Goal: Navigation & Orientation: Find specific page/section

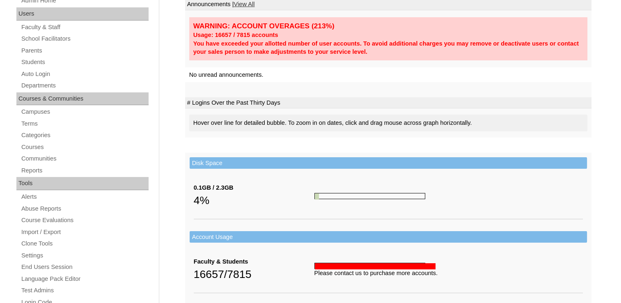
scroll to position [123, 0]
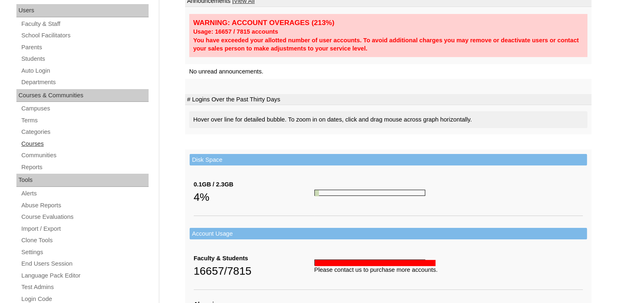
click at [43, 146] on link "Courses" at bounding box center [85, 144] width 128 height 10
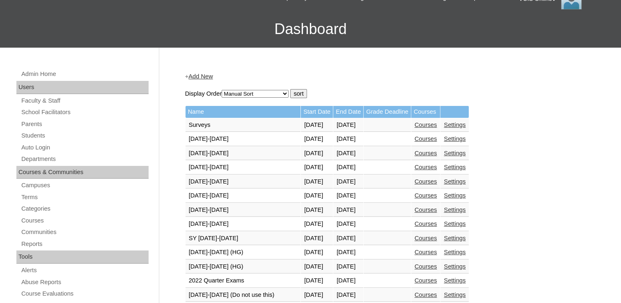
scroll to position [164, 0]
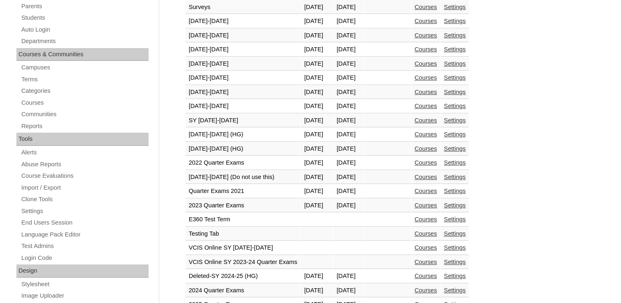
click at [281, 152] on td "2025-2026 (HG)" at bounding box center [243, 149] width 115 height 14
click at [280, 149] on td "2025-2026 (HG)" at bounding box center [243, 149] width 115 height 14
click at [437, 148] on link "Courses" at bounding box center [426, 148] width 23 height 7
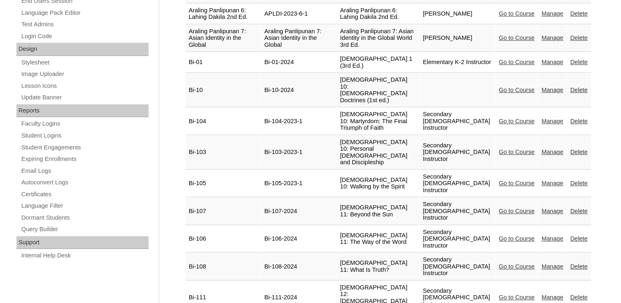
scroll to position [369, 0]
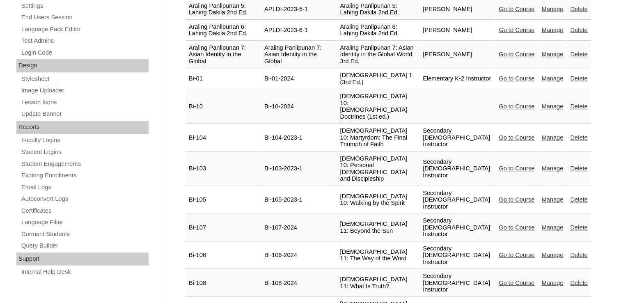
click at [195, 80] on td "Bi-01" at bounding box center [223, 79] width 75 height 21
click at [399, 71] on td "[DEMOGRAPHIC_DATA] 1 (3rd Ed.)" at bounding box center [378, 79] width 83 height 21
click at [529, 75] on link "Go to Course" at bounding box center [517, 78] width 36 height 7
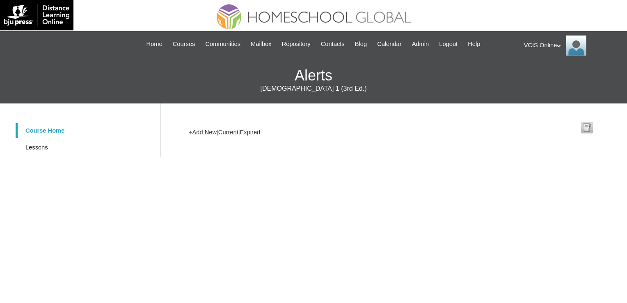
click at [56, 130] on link "Course Home" at bounding box center [86, 130] width 141 height 15
